Goal: Transaction & Acquisition: Purchase product/service

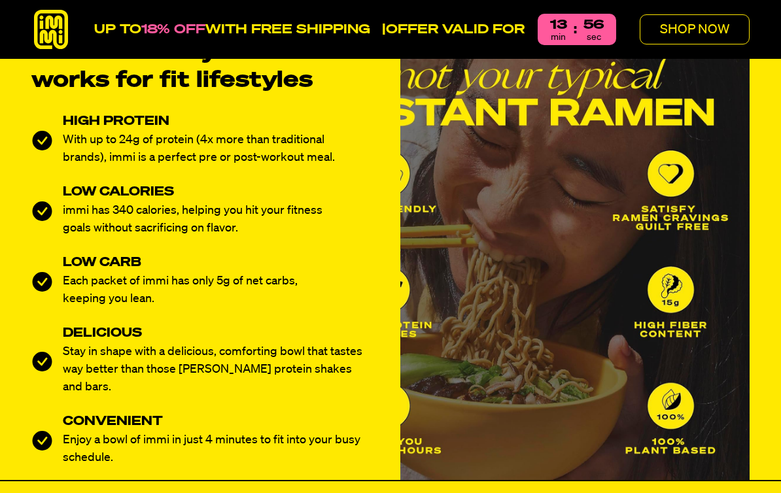
scroll to position [515, 0]
click at [681, 31] on p "SHOP NOW" at bounding box center [694, 29] width 69 height 13
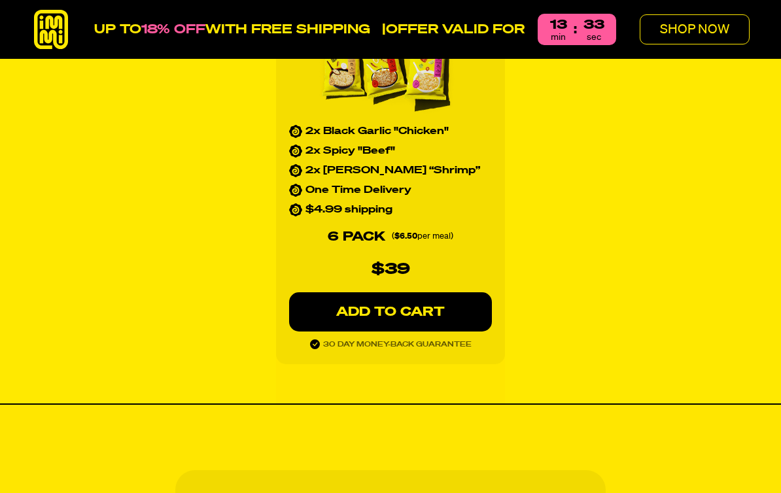
scroll to position [1367, 0]
click at [380, 305] on p "ADD TO CART" at bounding box center [390, 311] width 150 height 13
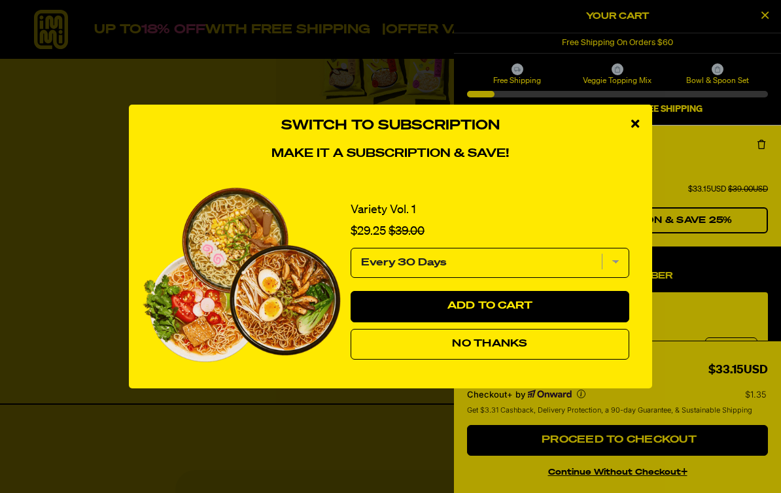
click at [494, 349] on span "No Thanks" at bounding box center [489, 344] width 75 height 10
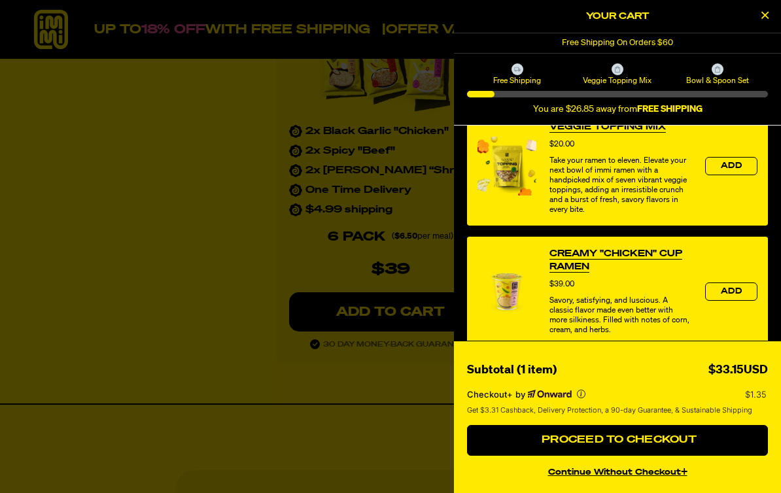
scroll to position [458, 0]
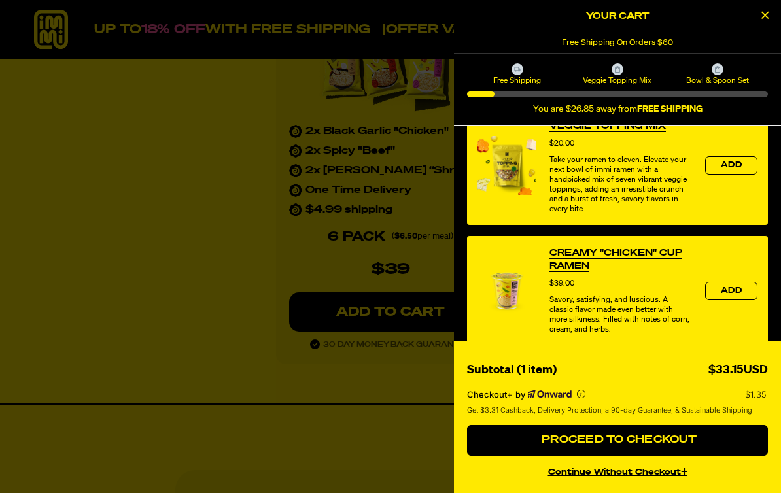
click at [616, 455] on button "Proceed to Checkout" at bounding box center [617, 440] width 301 height 31
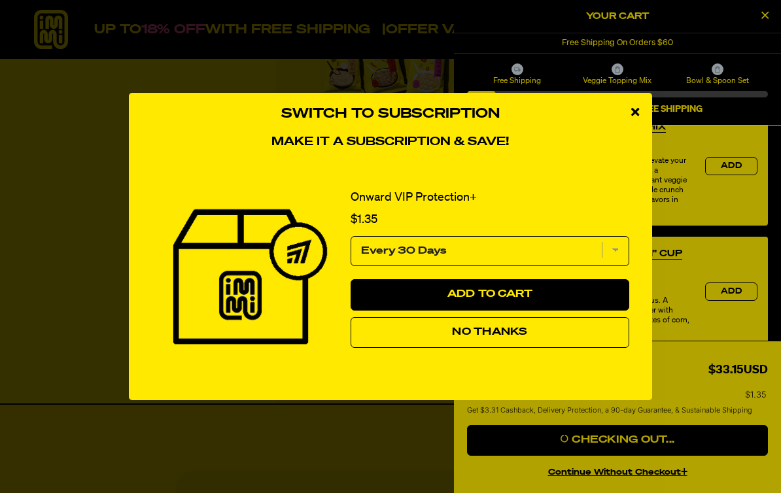
scroll to position [1389, 0]
